Goal: Check status: Check status

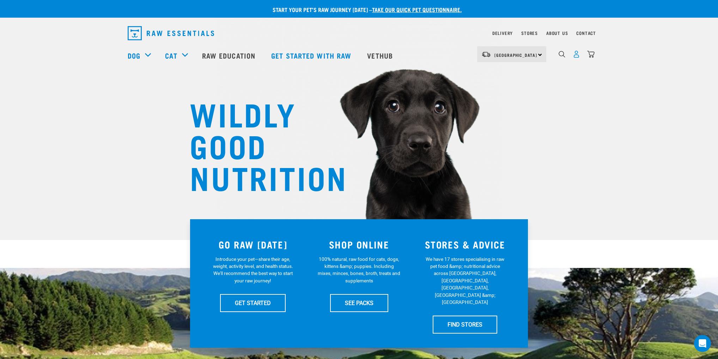
click at [574, 55] on img "dropdown navigation" at bounding box center [576, 53] width 7 height 7
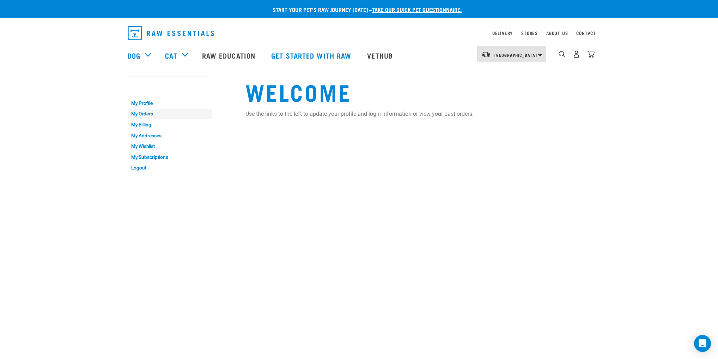
click at [149, 115] on link "My Orders" at bounding box center [170, 114] width 85 height 11
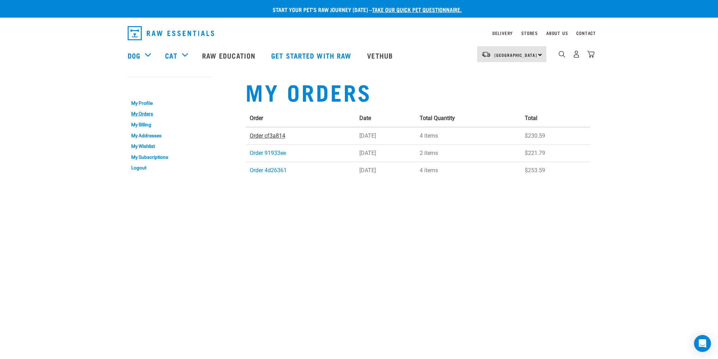
click at [272, 135] on link "Order cf3a814" at bounding box center [268, 135] width 36 height 7
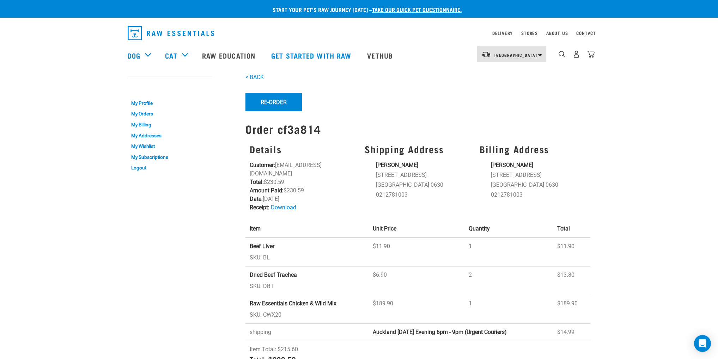
scroll to position [28, 0]
